Goal: Check status: Check status

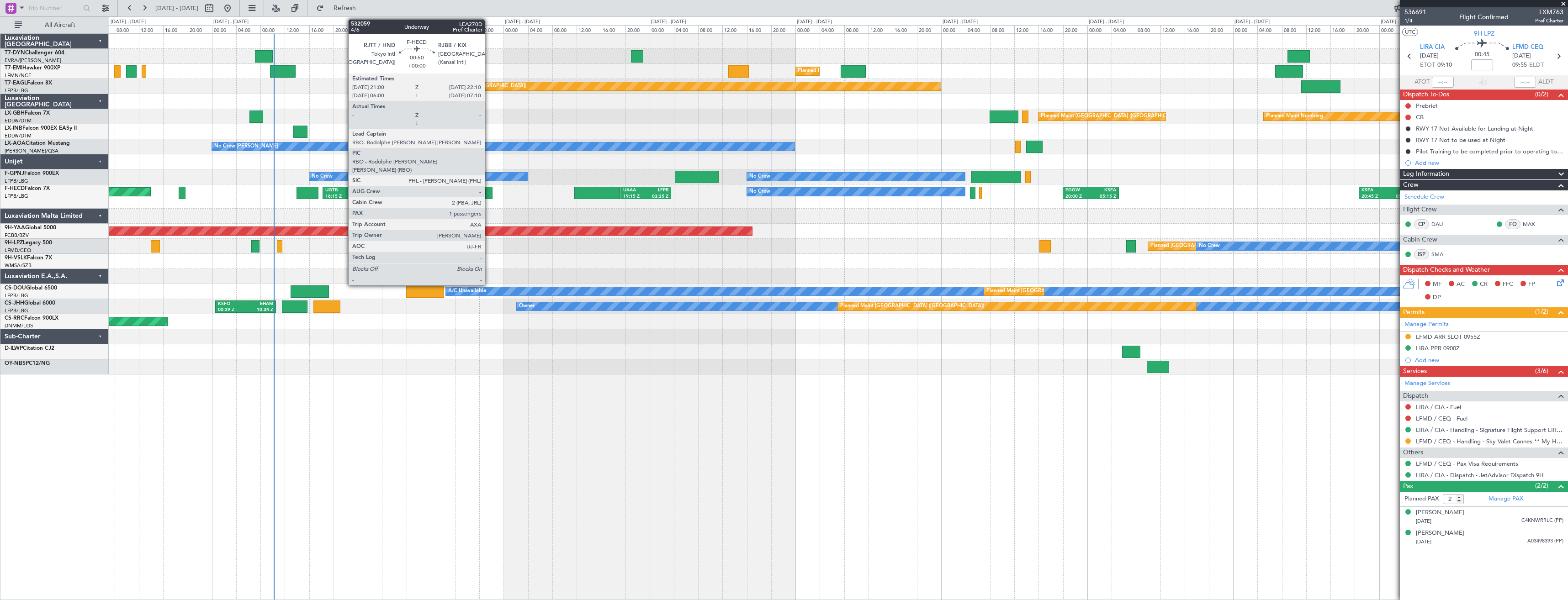
click at [489, 194] on div at bounding box center [489, 193] width 7 height 12
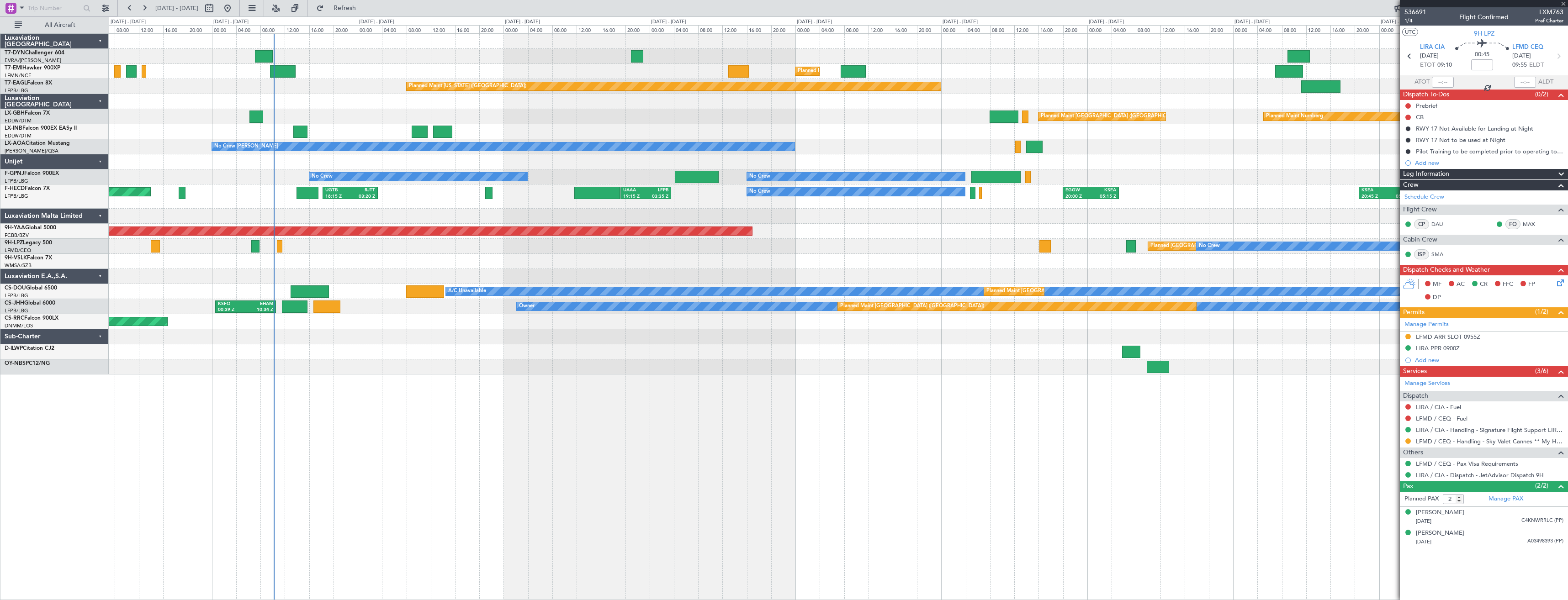
type input "1"
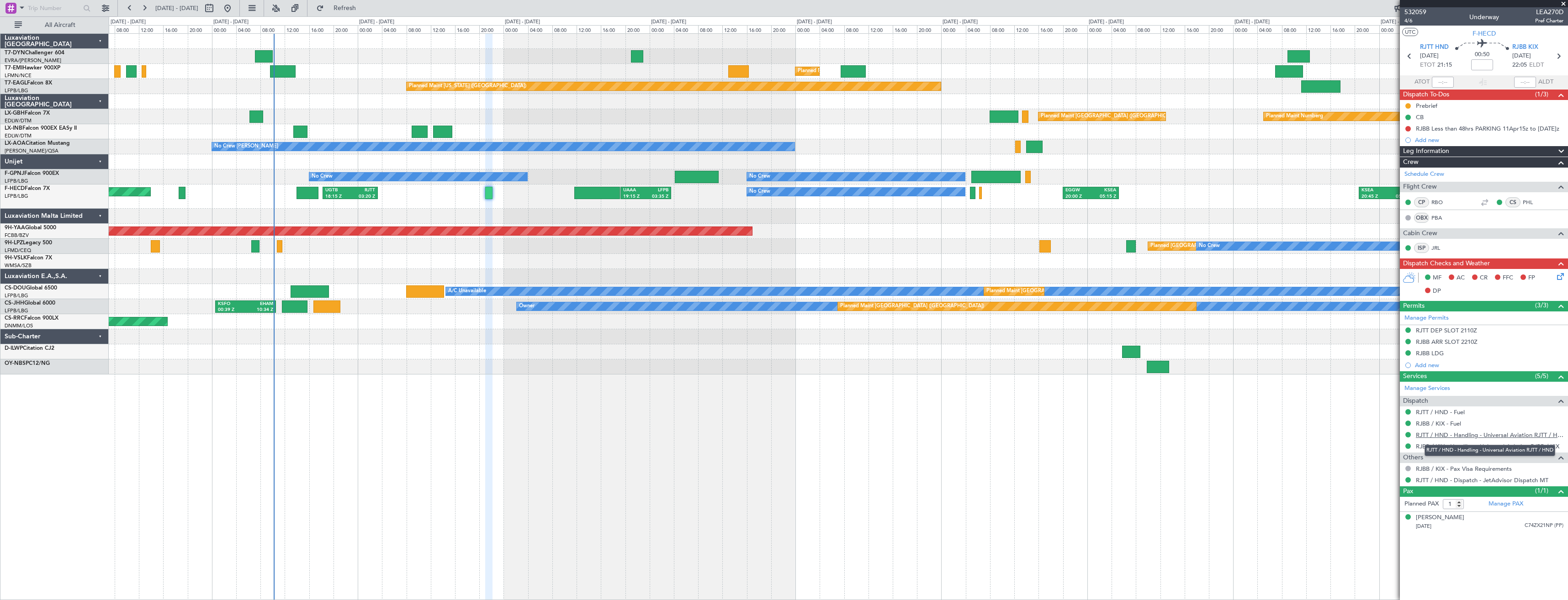
click at [1465, 433] on link "RJTT / HND - Handling - Universal Aviation RJTT / HND" at bounding box center [1489, 435] width 147 height 8
click at [1446, 444] on link "RJBB / KIX - Handling - Universal Aviation RJBB / KIX" at bounding box center [1488, 446] width 144 height 8
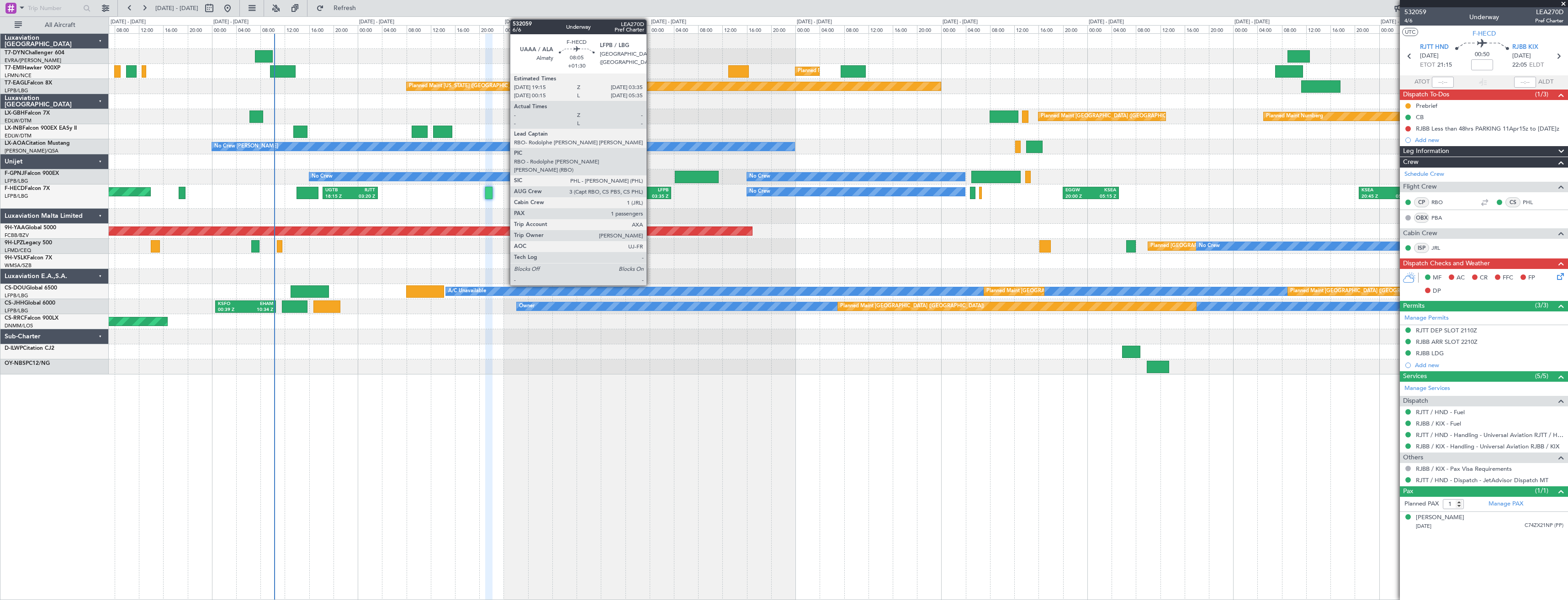
click at [651, 195] on div "03:35 Z" at bounding box center [657, 197] width 23 height 7
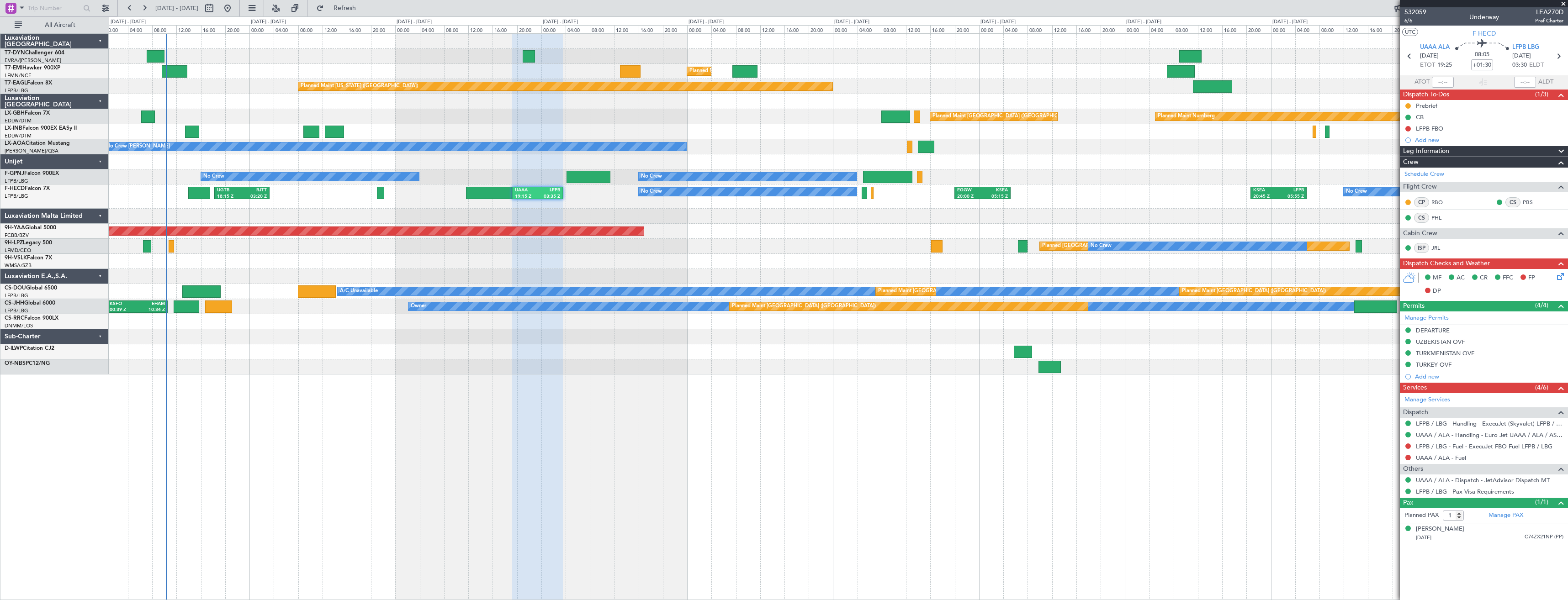
click at [535, 212] on div at bounding box center [838, 216] width 1459 height 15
click at [1410, 21] on span "6/6" at bounding box center [1415, 21] width 22 height 8
click at [359, 10] on span "Refresh" at bounding box center [345, 8] width 38 height 7
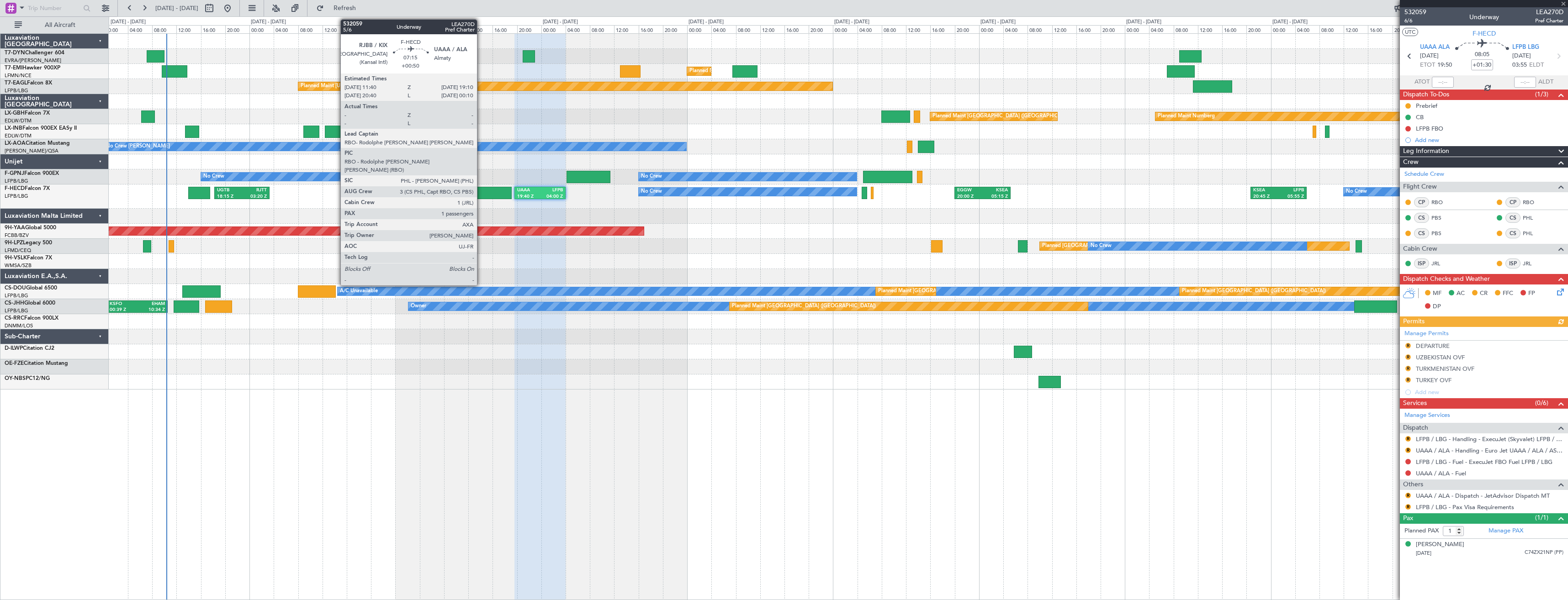
click at [481, 191] on div at bounding box center [489, 193] width 46 height 12
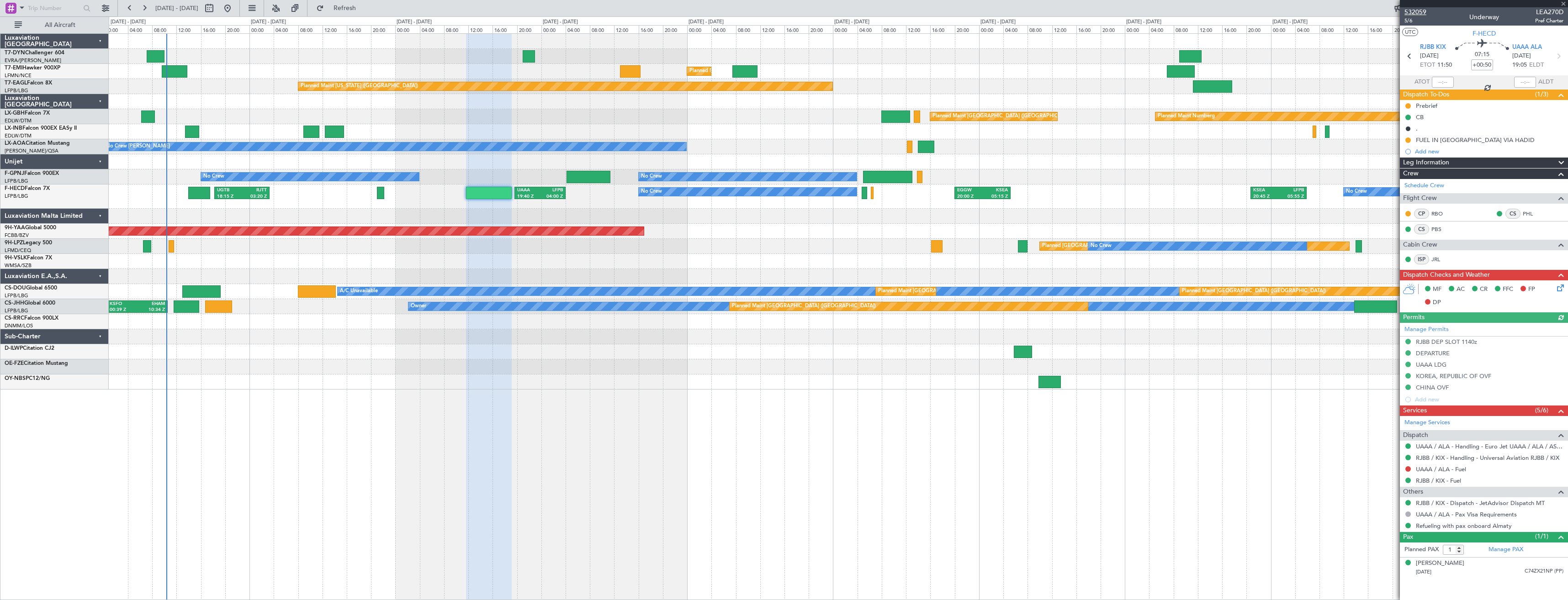
click at [1426, 11] on span "532059" at bounding box center [1415, 12] width 22 height 10
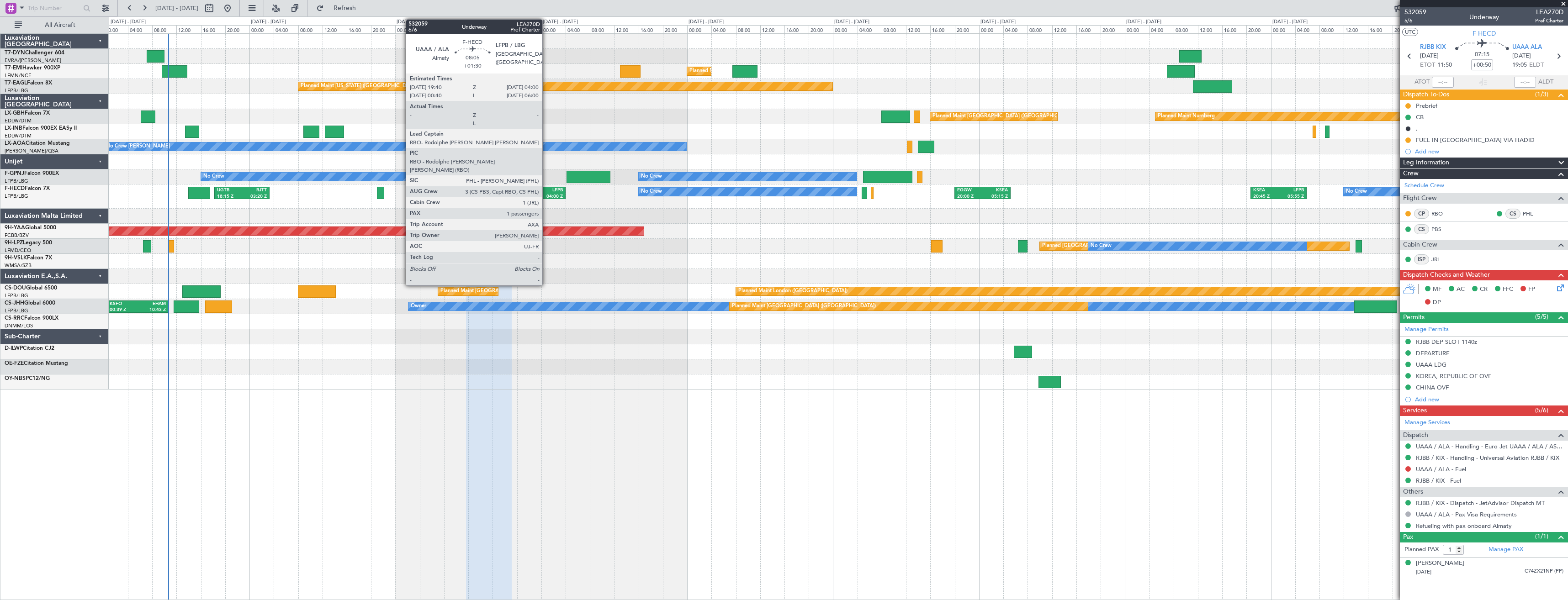
click at [546, 196] on div "04:00 Z" at bounding box center [551, 197] width 23 height 7
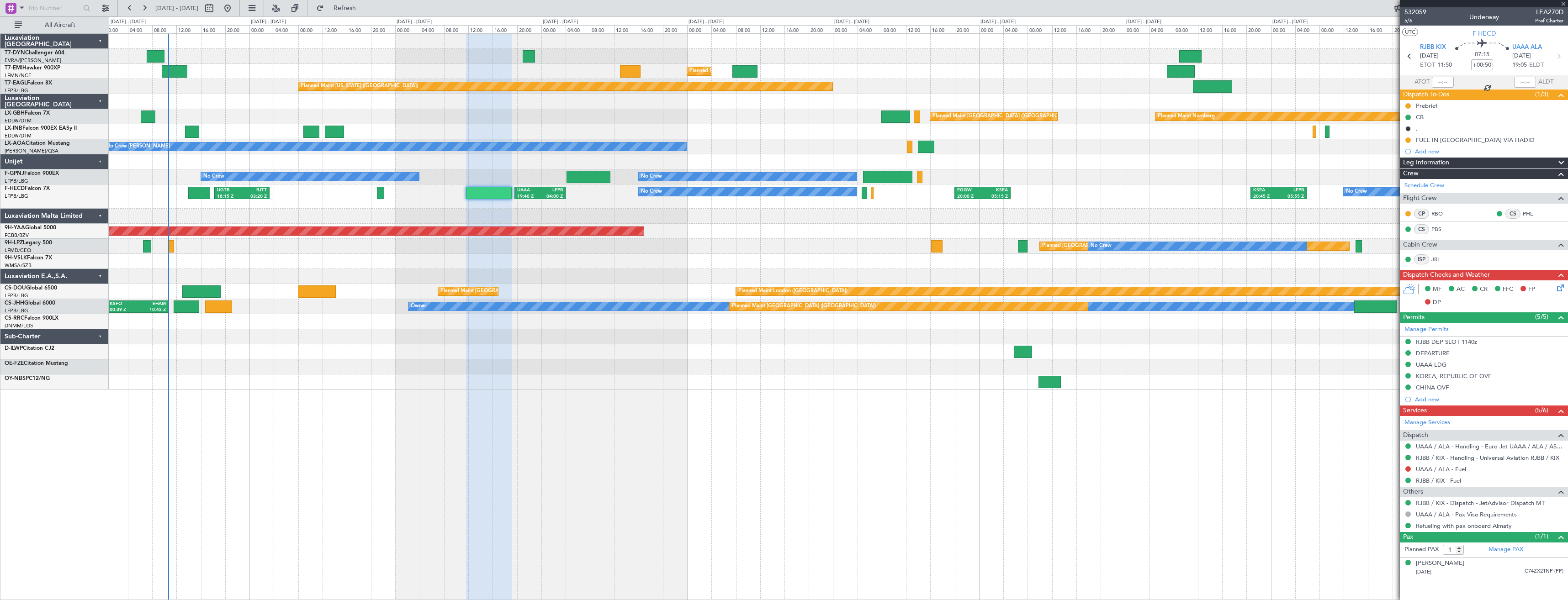
type input "+01:30"
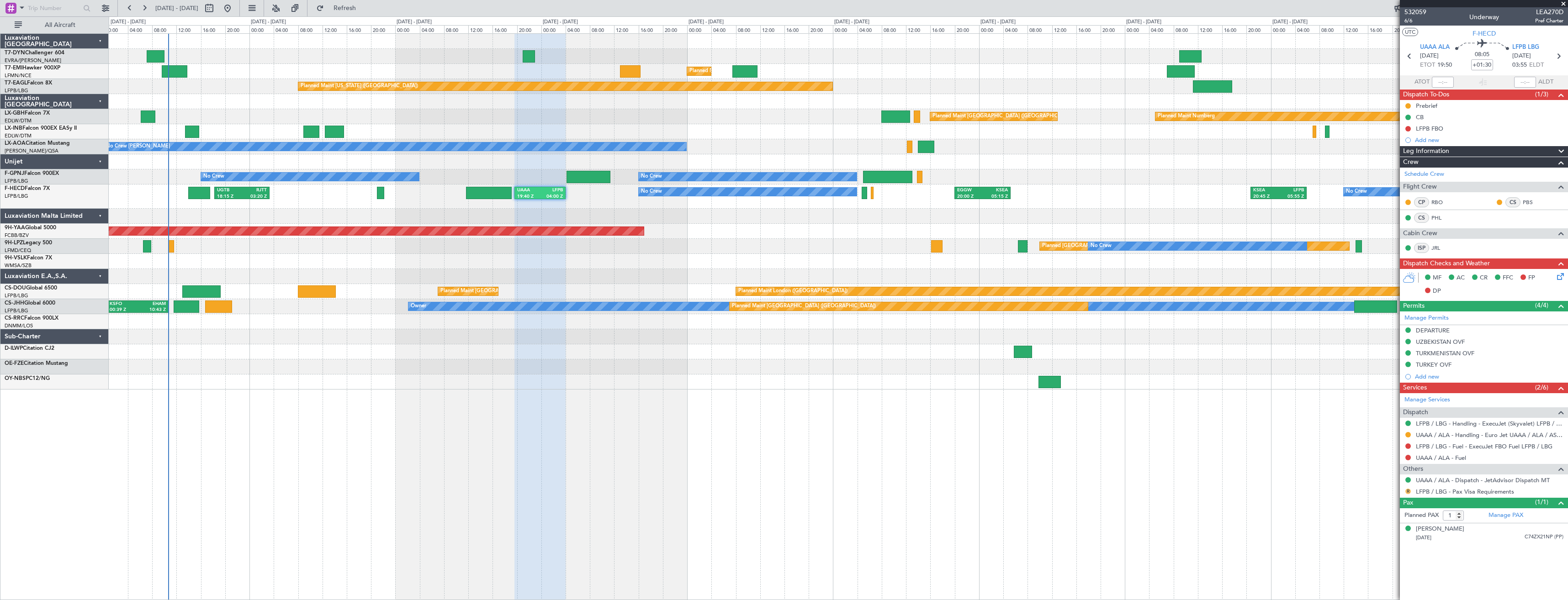
click at [1409, 492] on button "R" at bounding box center [1408, 491] width 5 height 5
click at [1404, 473] on li "Confirmed" at bounding box center [1407, 478] width 105 height 14
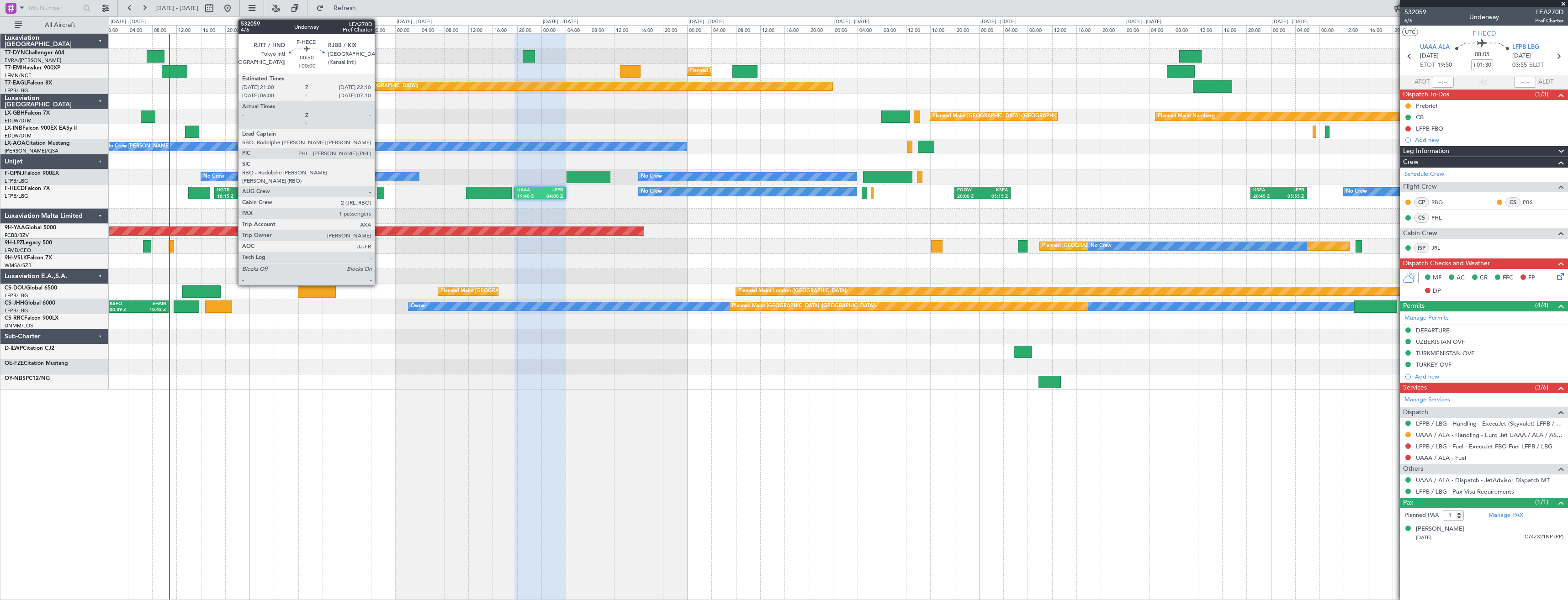
click at [379, 199] on div at bounding box center [380, 193] width 7 height 12
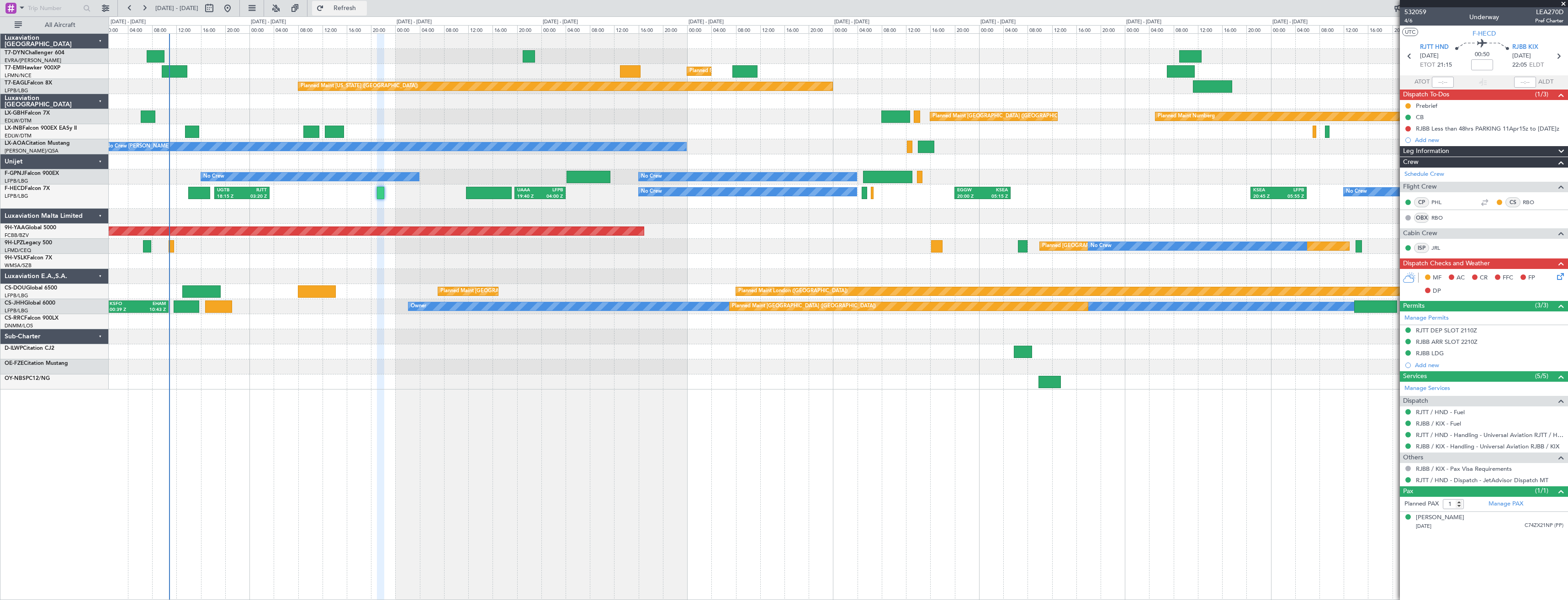
click at [363, 9] on span "Refresh" at bounding box center [345, 8] width 38 height 7
click at [1416, 15] on span "532059" at bounding box center [1415, 12] width 22 height 10
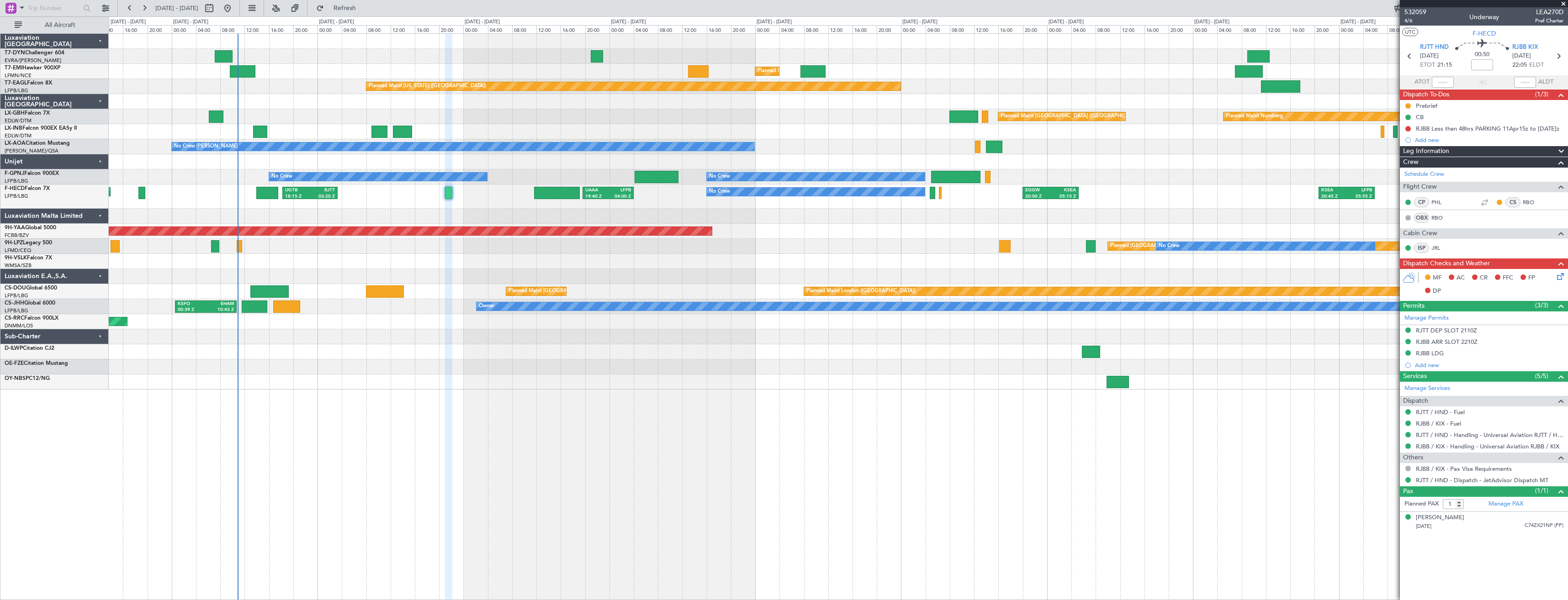
click at [368, 209] on div "Planned Maint [GEOGRAPHIC_DATA] Planned Maint [GEOGRAPHIC_DATA] Planned Maint […" at bounding box center [838, 212] width 1459 height 356
click at [1409, 19] on span "4/6" at bounding box center [1415, 21] width 22 height 8
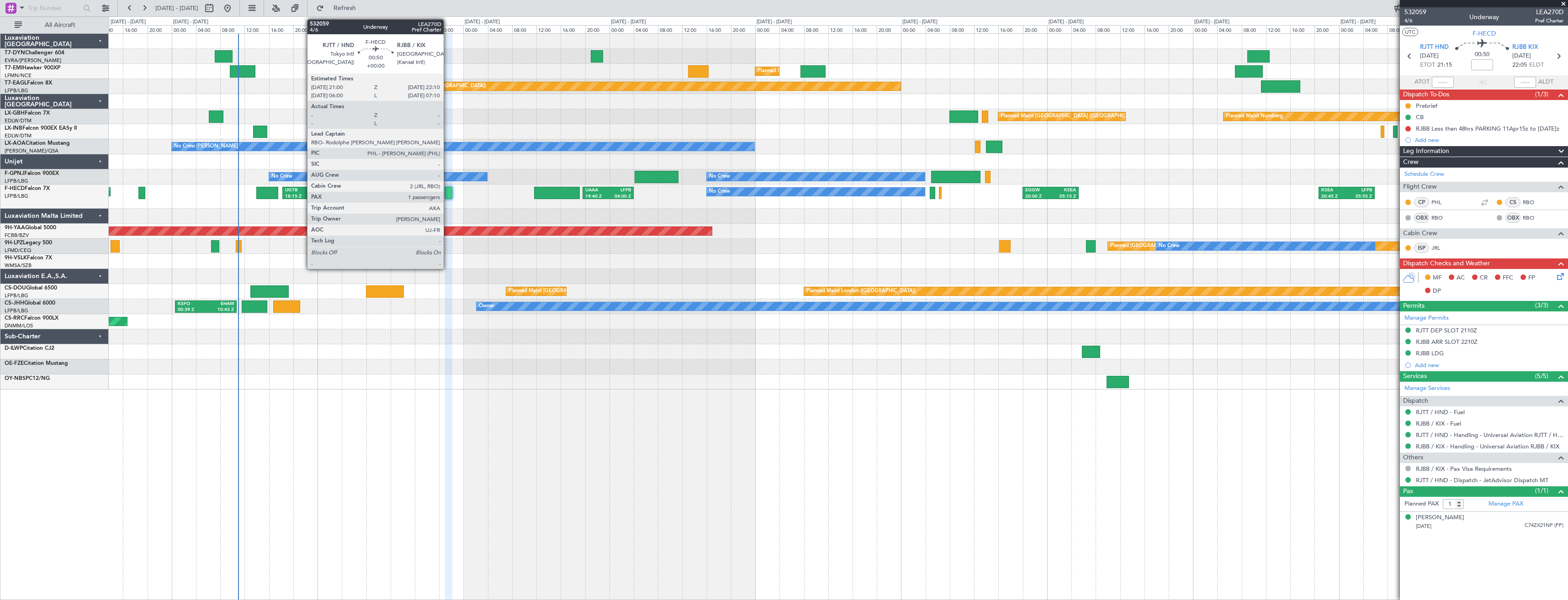
click at [448, 195] on div at bounding box center [449, 193] width 7 height 12
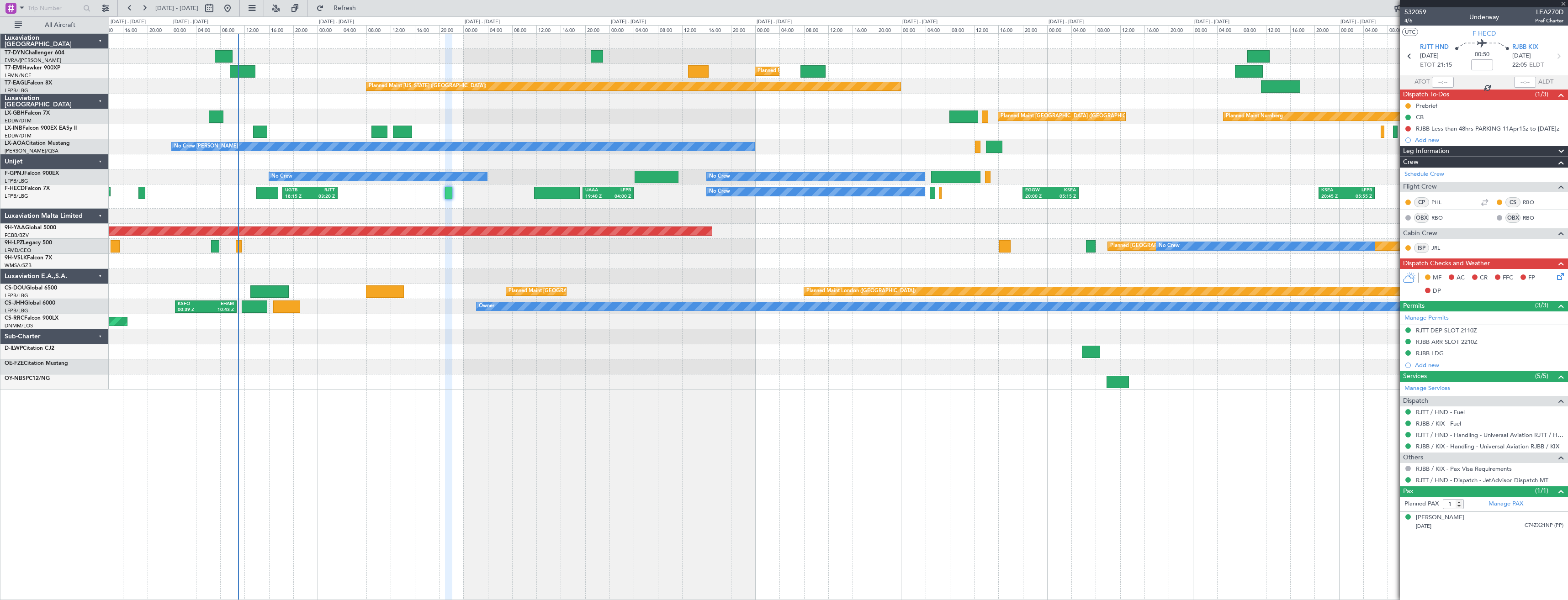
click at [365, 0] on fb-refresh-button "Refresh" at bounding box center [339, 8] width 64 height 16
click at [367, 14] on button "Refresh" at bounding box center [340, 9] width 55 height 15
click at [364, 10] on span "Refresh" at bounding box center [345, 8] width 38 height 7
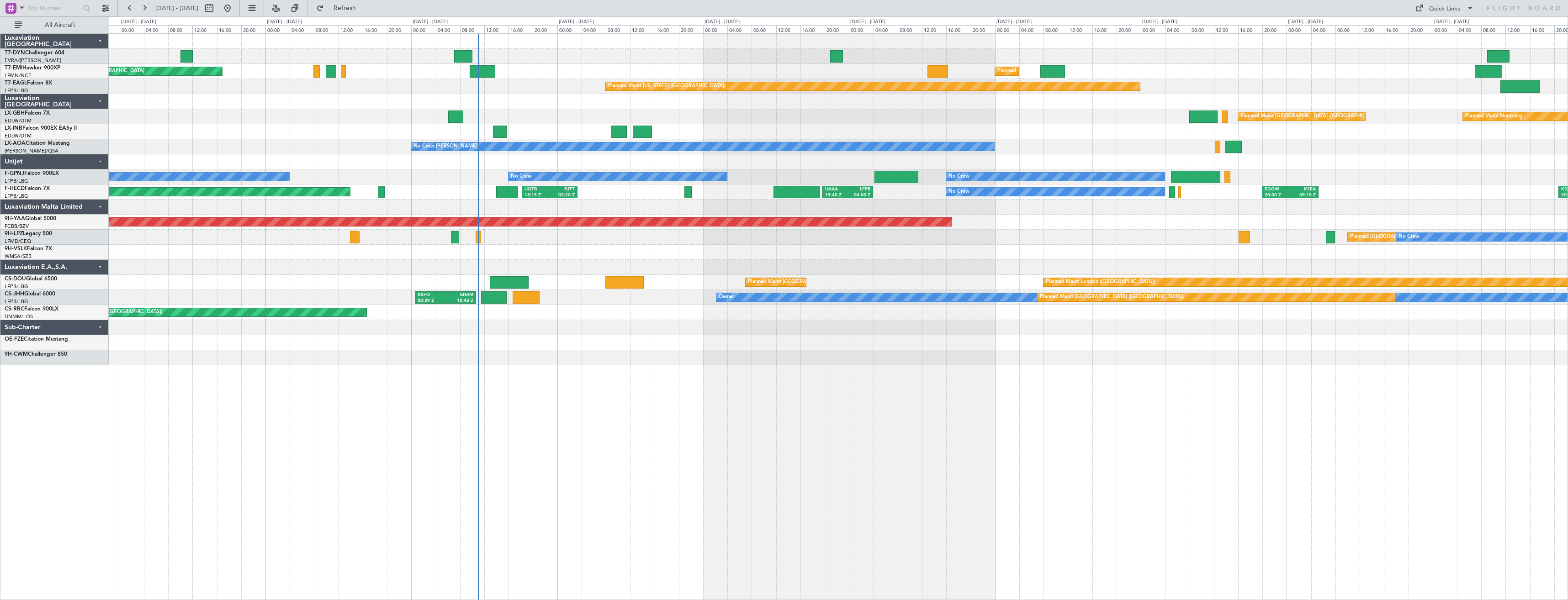
click at [752, 363] on div "Planned Maint [GEOGRAPHIC_DATA] Planned Maint [GEOGRAPHIC_DATA] Planned Maint […" at bounding box center [838, 316] width 1459 height 567
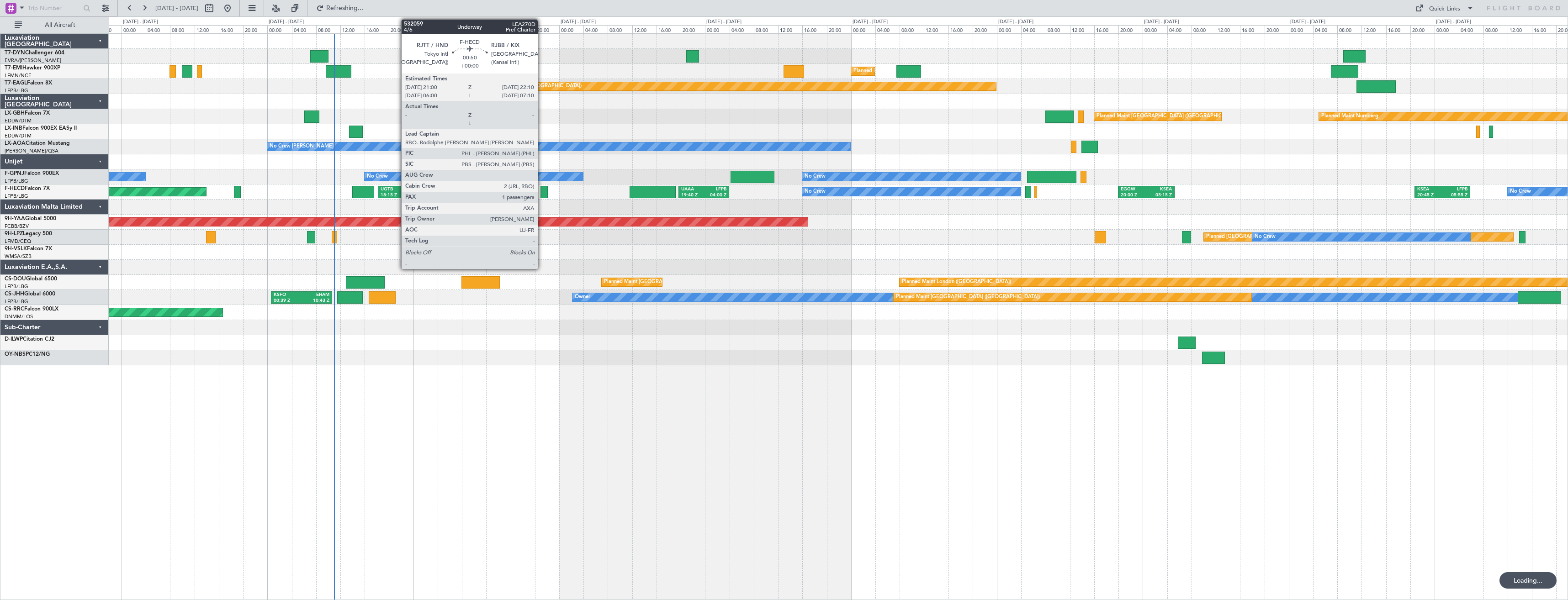
click at [542, 187] on div at bounding box center [544, 192] width 7 height 12
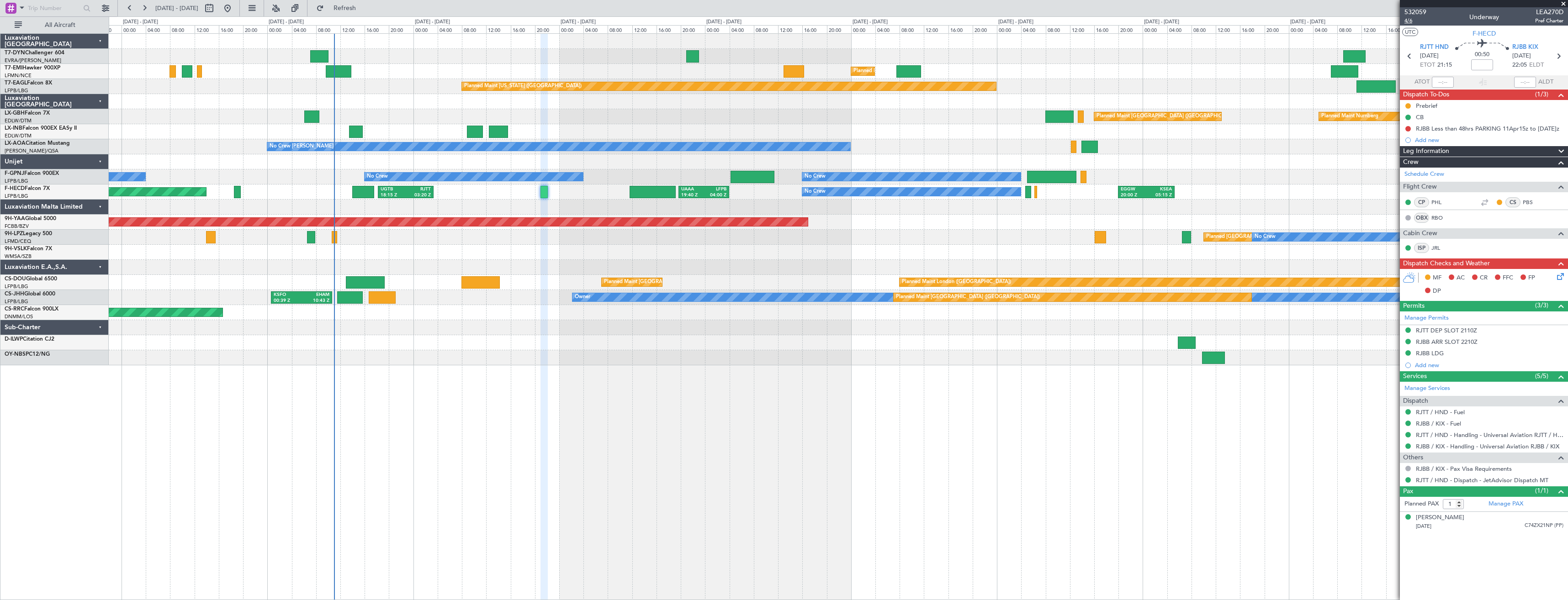
click at [1409, 23] on span "4/6" at bounding box center [1415, 21] width 22 height 8
click at [364, 9] on span "Refresh" at bounding box center [345, 8] width 38 height 7
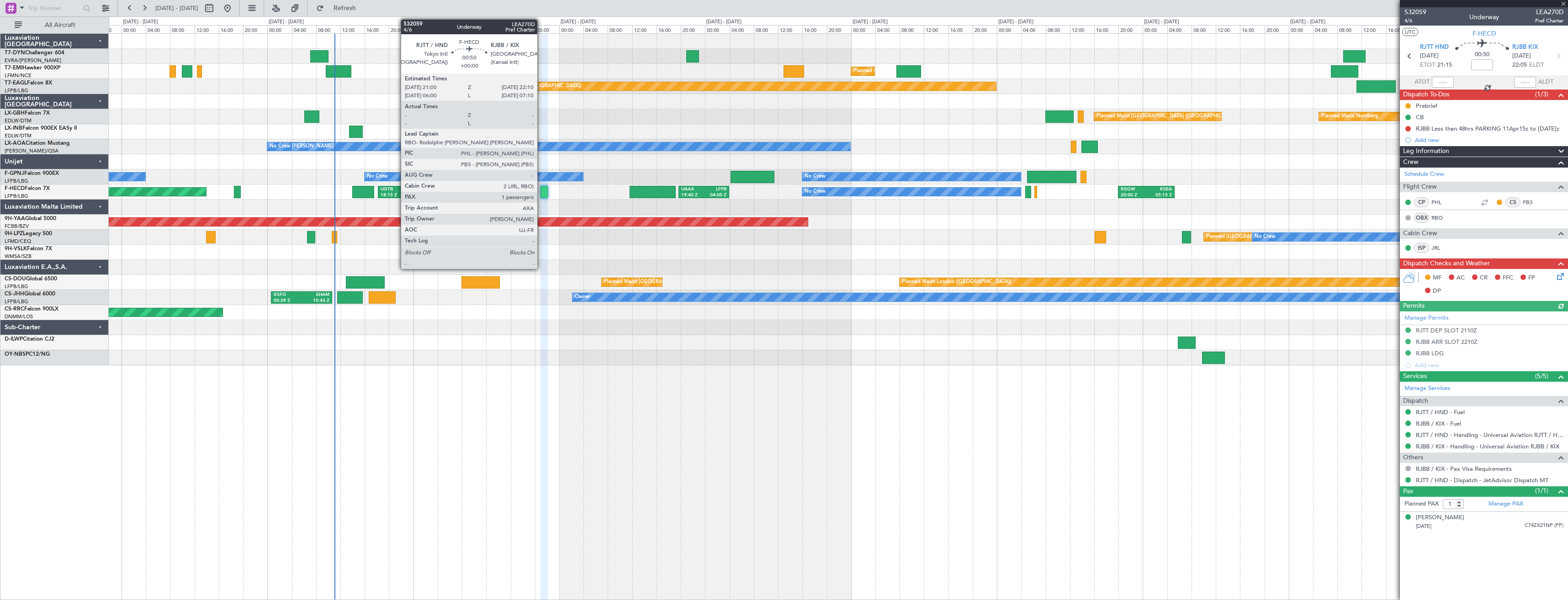
click at [541, 196] on div at bounding box center [544, 192] width 7 height 12
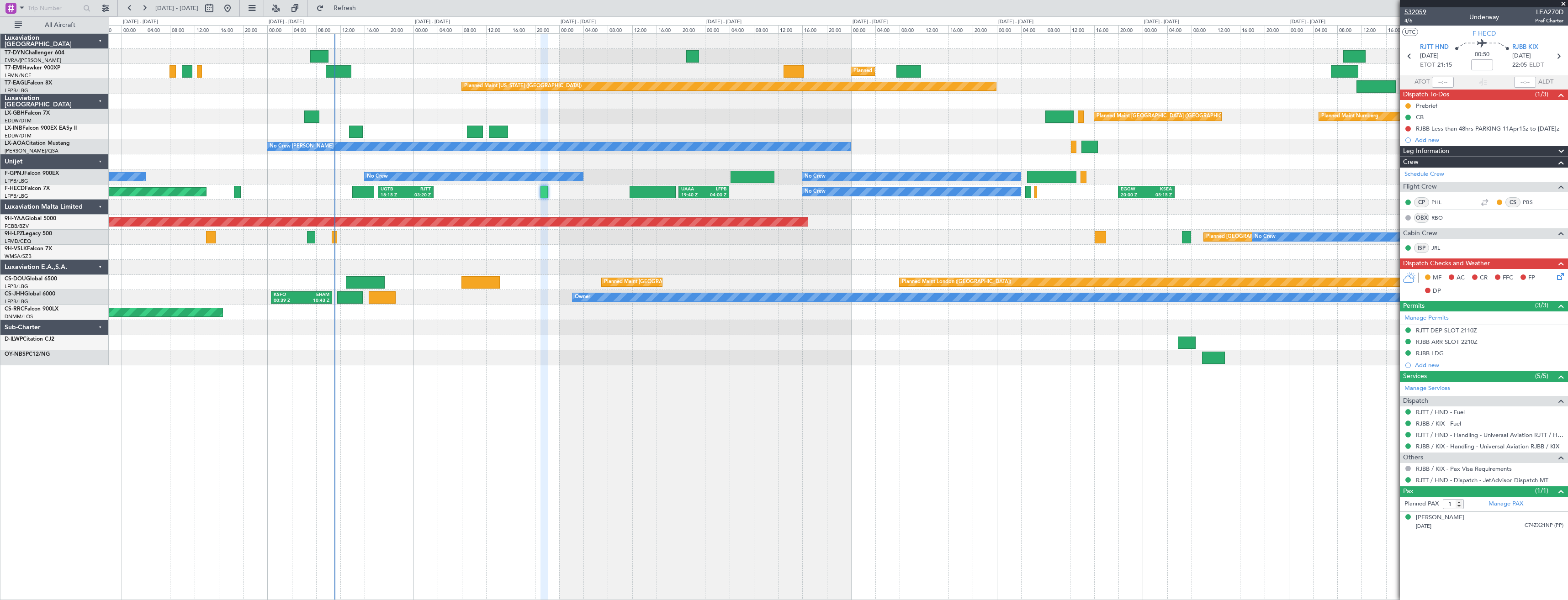
click at [1413, 11] on span "532059" at bounding box center [1415, 12] width 22 height 10
